Goal: Task Accomplishment & Management: Manage account settings

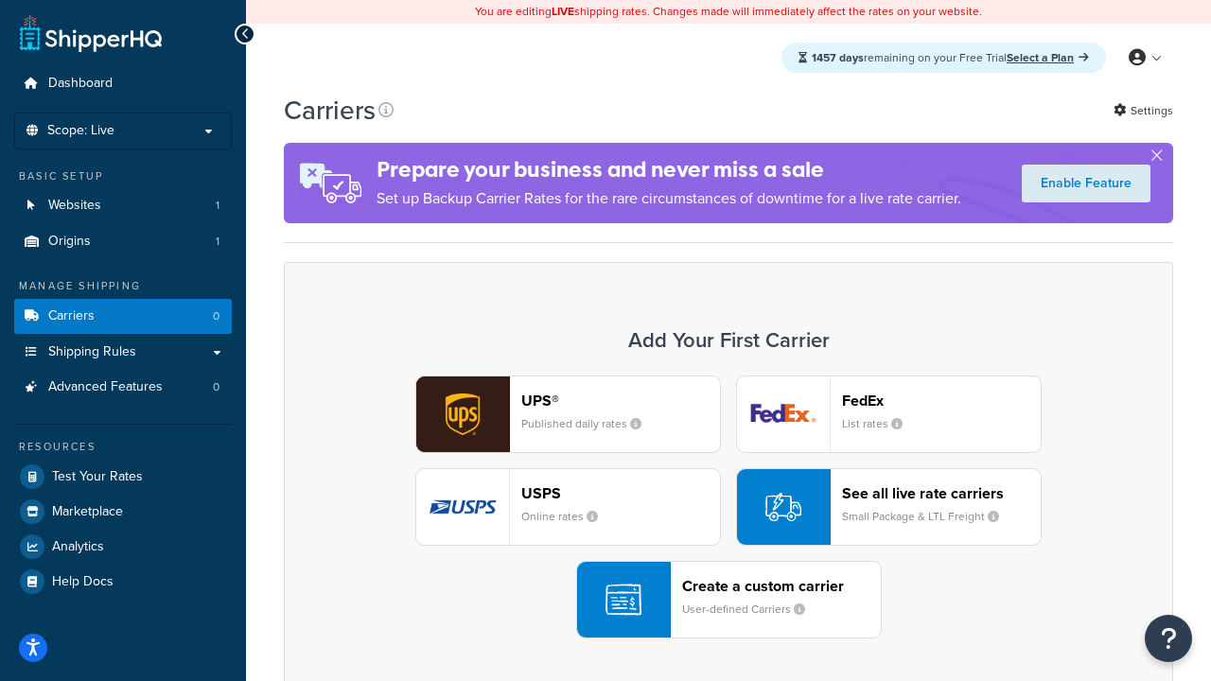
click at [728, 507] on div "UPS® Published daily rates FedEx List rates USPS Online rates See all live rate…" at bounding box center [729, 507] width 850 height 263
click at [941, 400] on header "FedEx" at bounding box center [941, 401] width 199 height 18
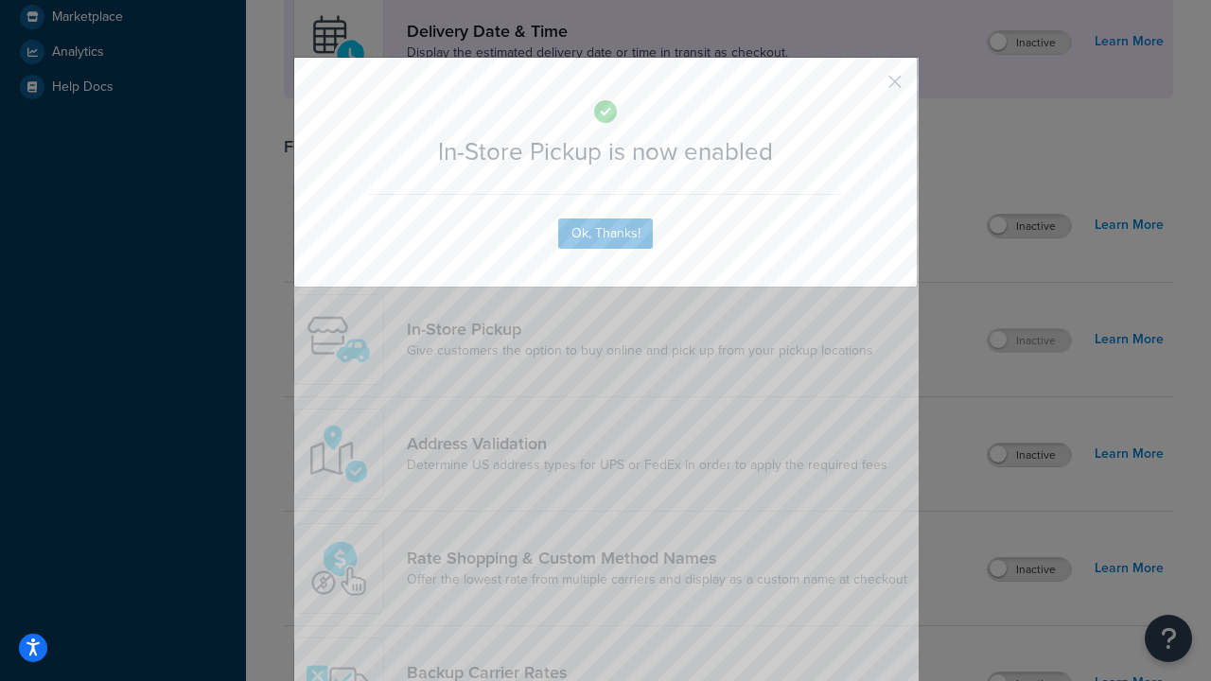
scroll to position [531, 0]
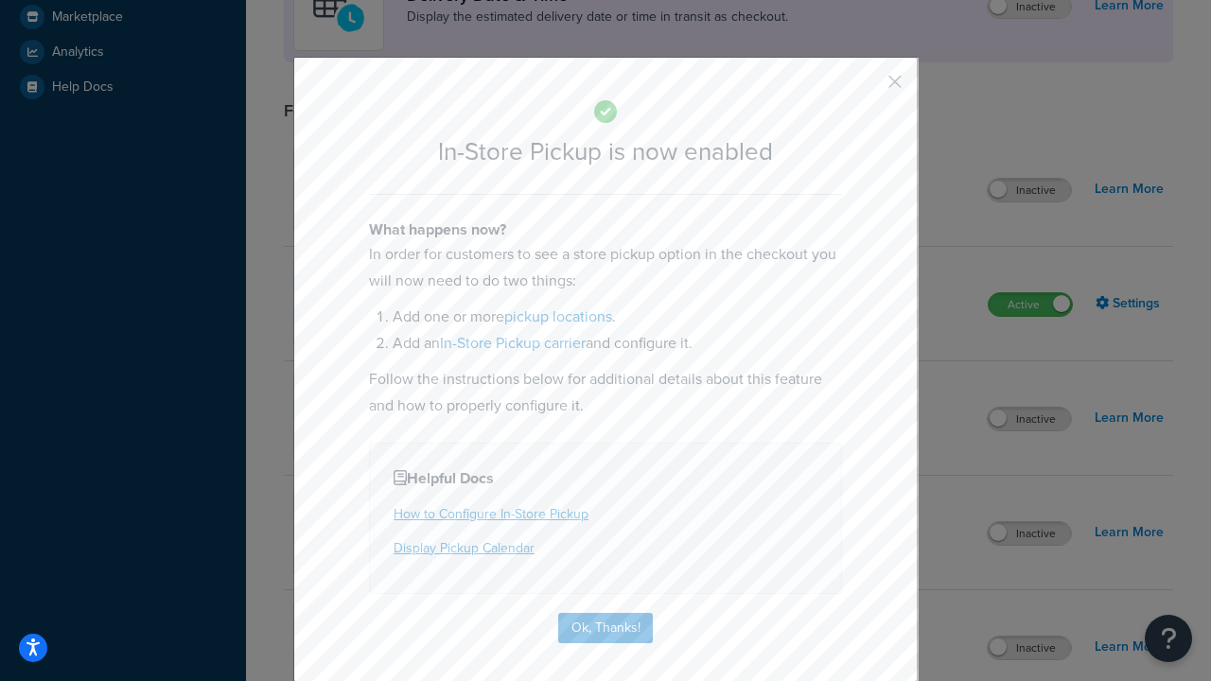
click at [867, 88] on button "button" at bounding box center [867, 88] width 5 height 5
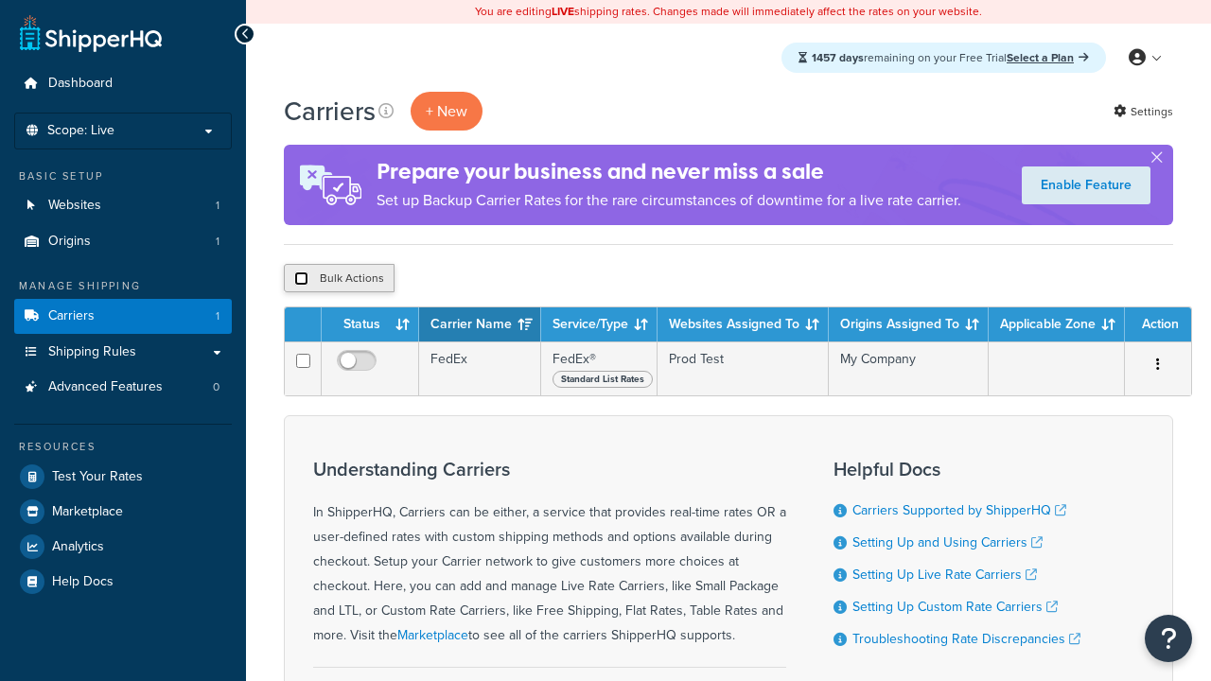
click at [301, 279] on input "checkbox" at bounding box center [301, 279] width 14 height 14
checkbox input "true"
click at [0, 0] on button "Delete" at bounding box center [0, 0] width 0 height 0
